Goal: Find contact information: Find contact information

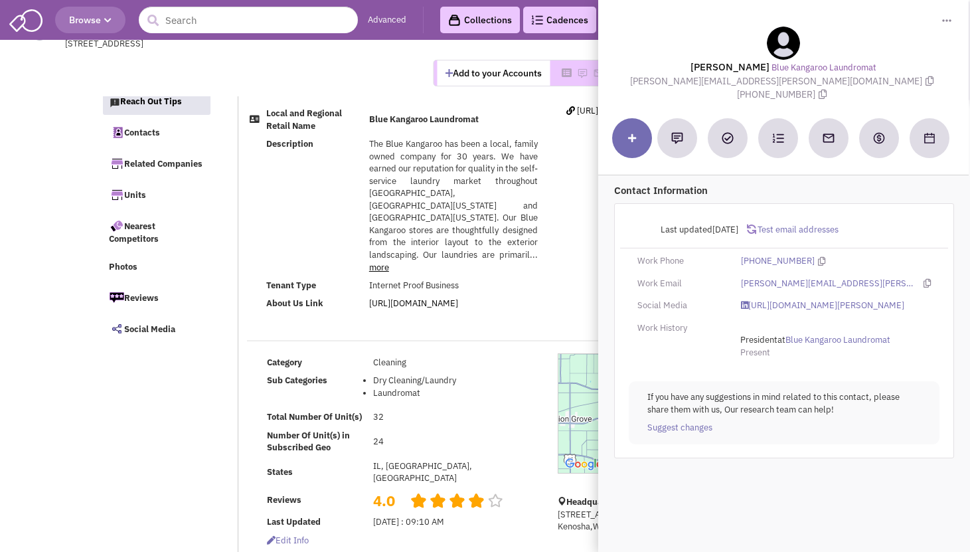
select select
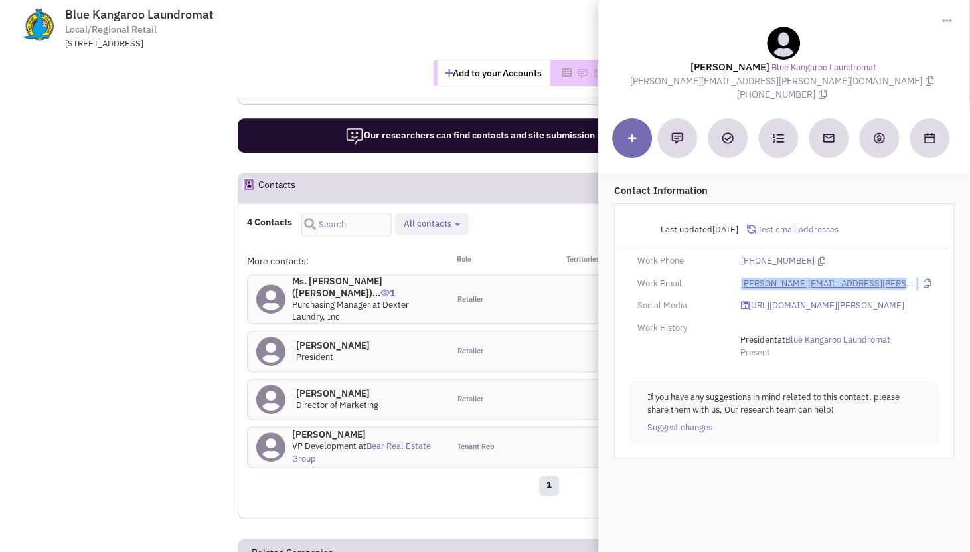
drag, startPoint x: 847, startPoint y: 270, endPoint x: 740, endPoint y: 273, distance: 106.3
click at [740, 278] on div "[PERSON_NAME][EMAIL_ADDRESS][PERSON_NAME][DOMAIN_NAME]" at bounding box center [835, 284] width 207 height 13
copy div "[PERSON_NAME][EMAIL_ADDRESS][PERSON_NAME][DOMAIN_NAME]"
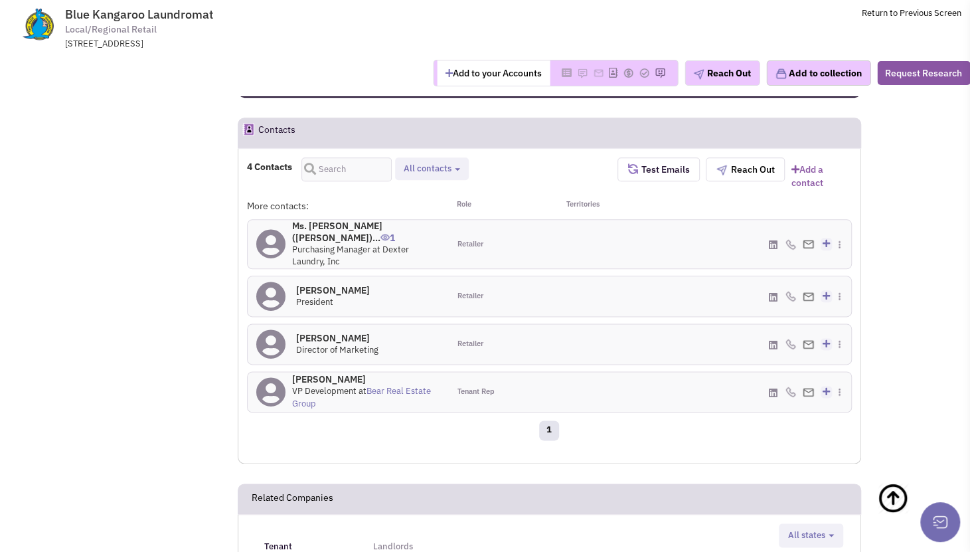
scroll to position [797, 0]
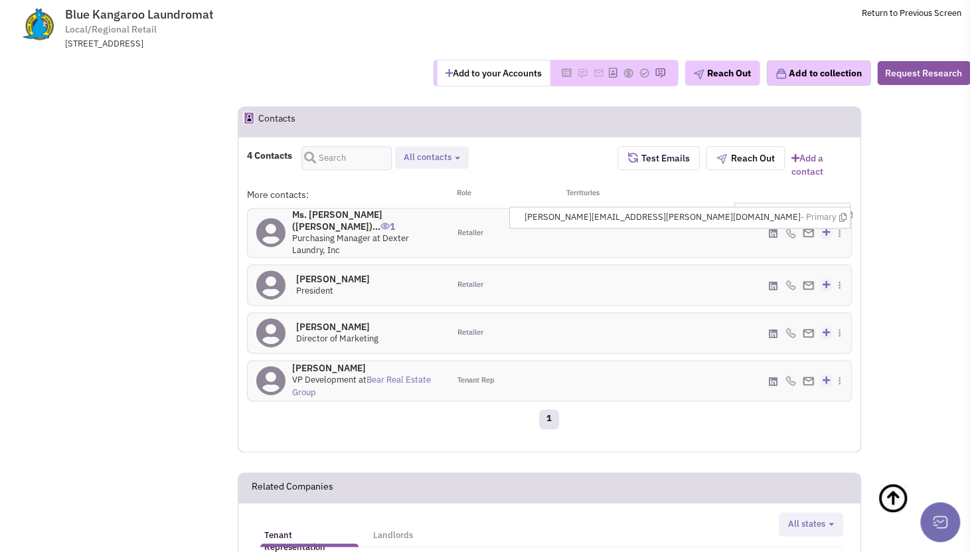
click at [667, 212] on div "[PHONE_NUMBER] - Office Add to my contacts" at bounding box center [749, 232] width 201 height 48
click at [388, 232] on span "Purchasing Manager at Dexter Laundry, Inc" at bounding box center [350, 244] width 117 height 24
click at [347, 208] on h4 "Ms. [PERSON_NAME] ([PERSON_NAME])... 1" at bounding box center [366, 220] width 148 height 24
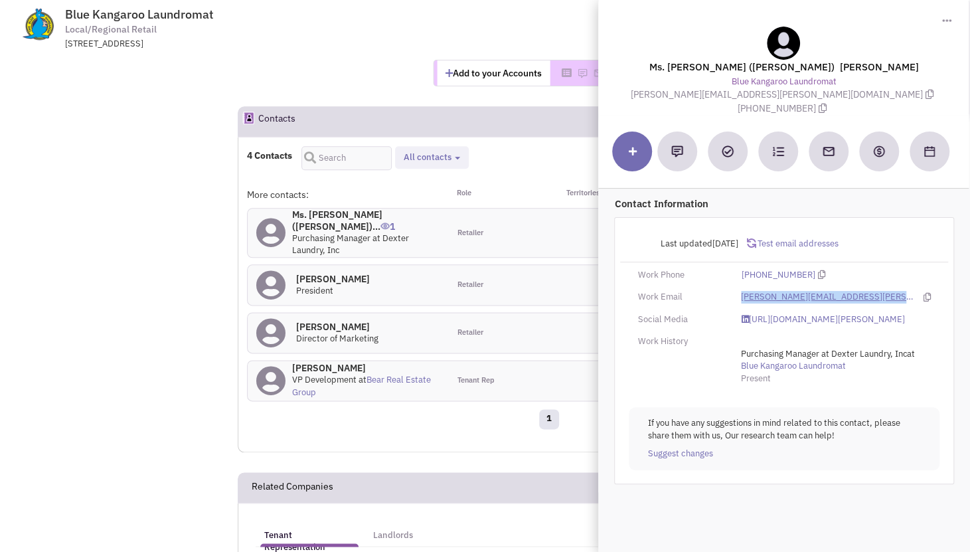
drag, startPoint x: 865, startPoint y: 268, endPoint x: 742, endPoint y: 270, distance: 122.9
click at [742, 291] on div "[PERSON_NAME][EMAIL_ADDRESS][PERSON_NAME][DOMAIN_NAME]" at bounding box center [835, 297] width 207 height 13
copy link "[PERSON_NAME][EMAIL_ADDRESS][PERSON_NAME][DOMAIN_NAME]"
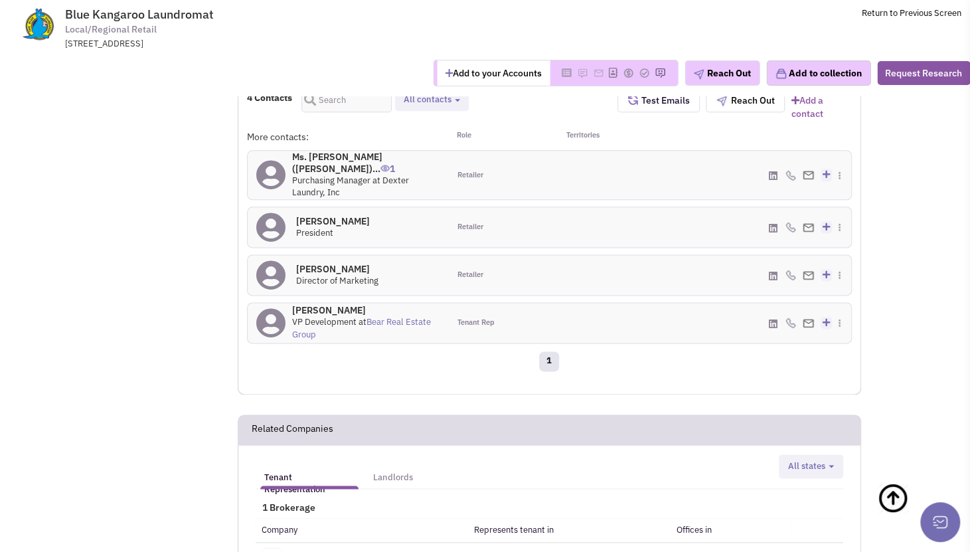
scroll to position [930, 0]
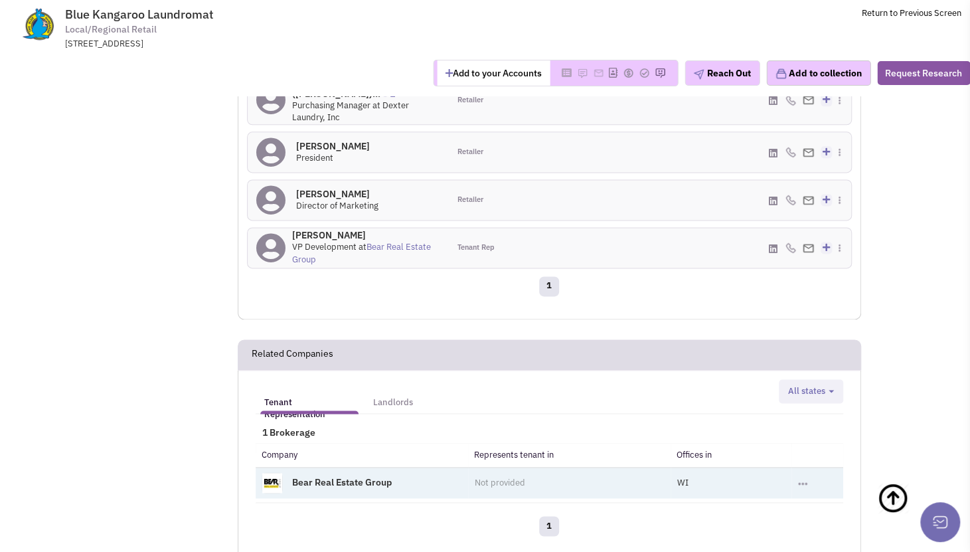
click at [384, 476] on link "Bear Real Estate Group" at bounding box center [342, 482] width 100 height 12
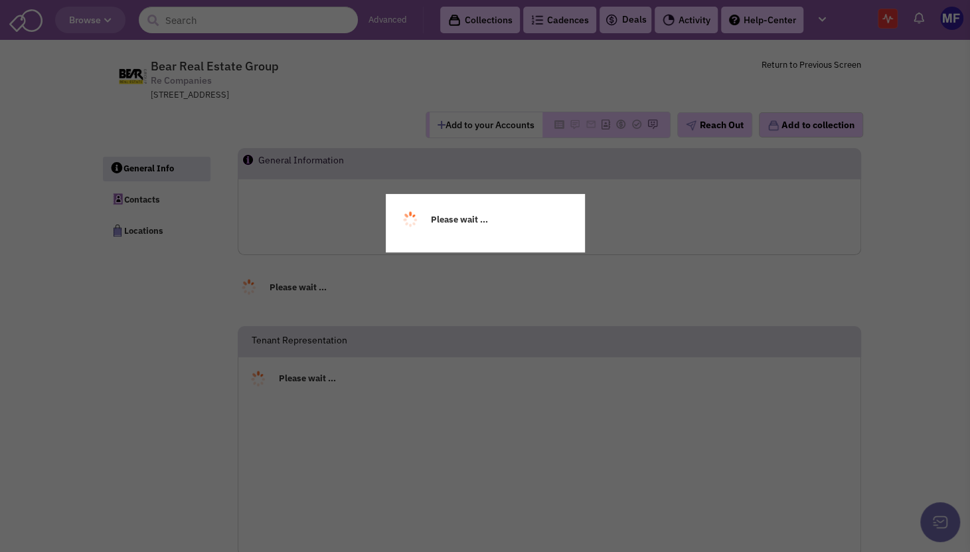
select select
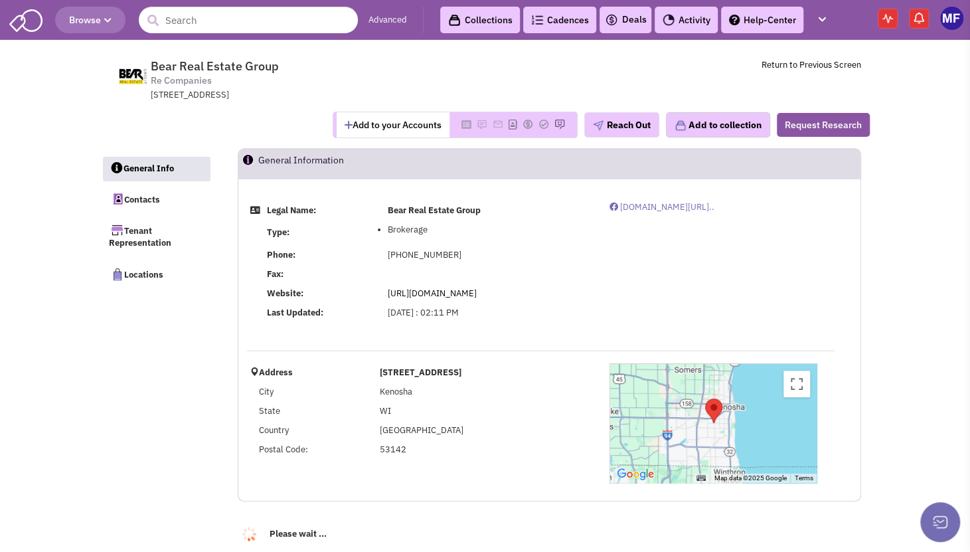
select select
